Goal: Information Seeking & Learning: Learn about a topic

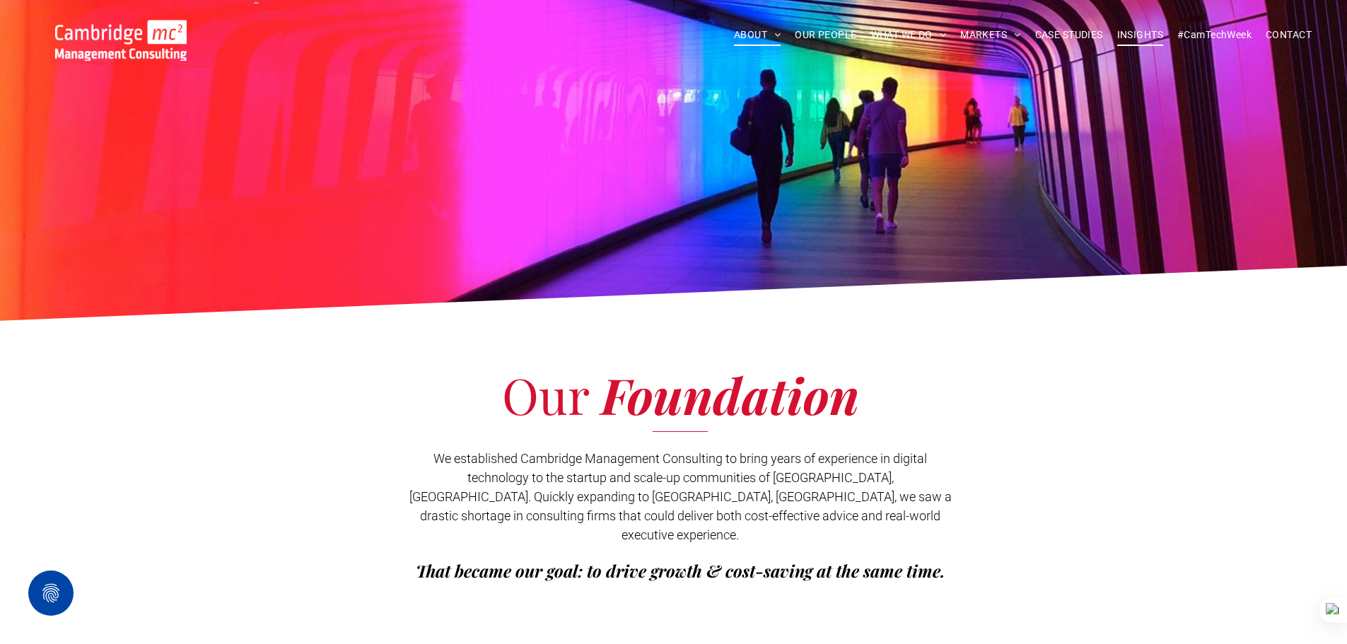
click at [1150, 28] on span "INSIGHTS" at bounding box center [1140, 35] width 46 height 22
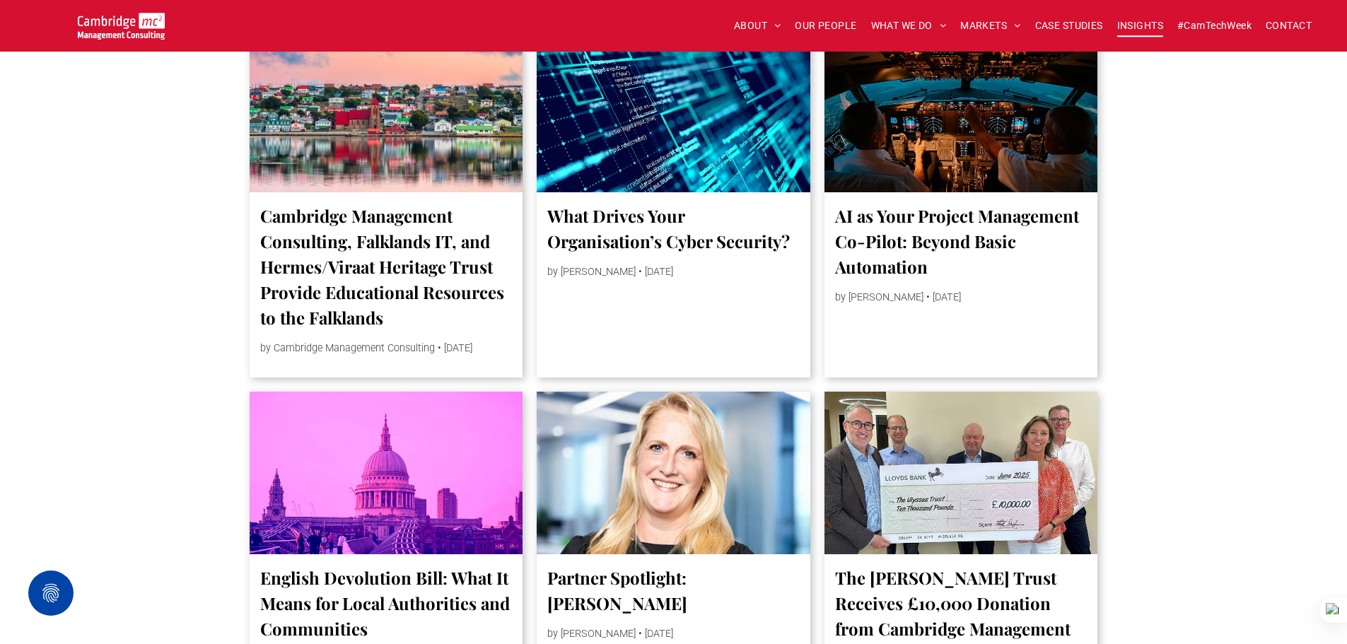
scroll to position [849, 0]
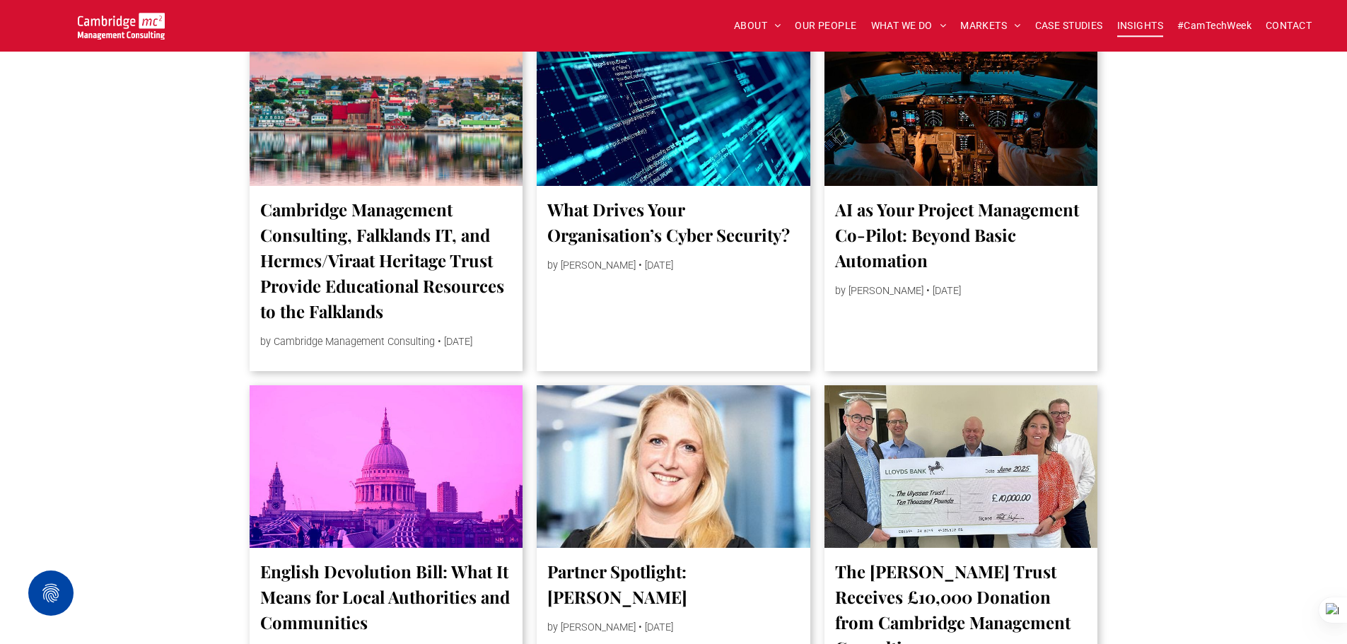
click at [324, 170] on div at bounding box center [386, 104] width 290 height 173
